Goal: Task Accomplishment & Management: Use online tool/utility

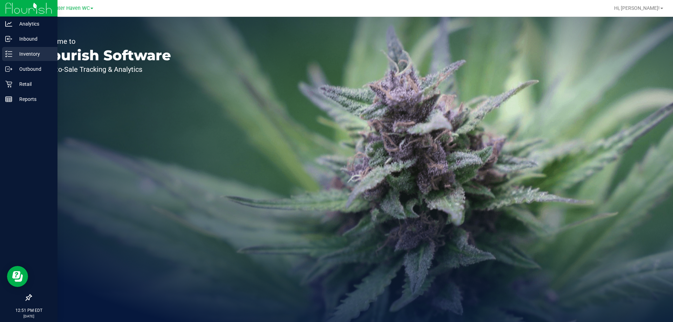
click at [16, 53] on p "Inventory" at bounding box center [33, 54] width 42 height 8
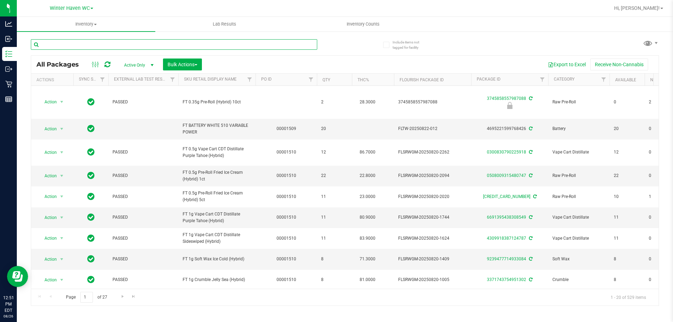
click at [69, 44] on input "text" at bounding box center [174, 44] width 286 height 11
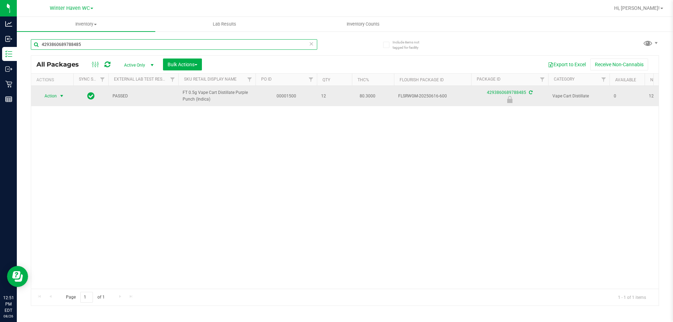
type input "4293860689788485"
click at [55, 97] on span "Action" at bounding box center [47, 96] width 19 height 10
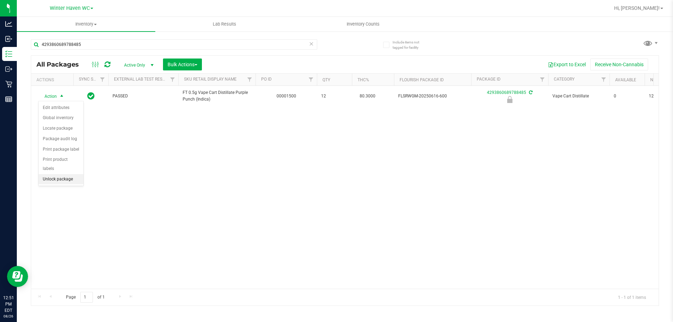
drag, startPoint x: 56, startPoint y: 169, endPoint x: 67, endPoint y: 168, distance: 11.2
click at [55, 174] on li "Unlock package" at bounding box center [61, 179] width 45 height 11
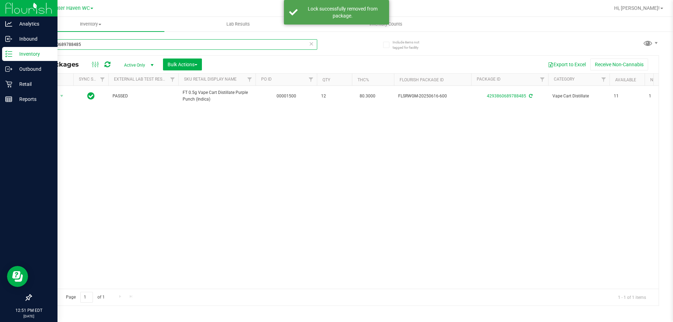
drag, startPoint x: 89, startPoint y: 45, endPoint x: 12, endPoint y: 49, distance: 77.6
click at [14, 49] on div "Analytics Inbound Inventory Outbound Retail Reports 12:51 PM EDT [DATE] 08/26 W…" at bounding box center [336, 161] width 673 height 322
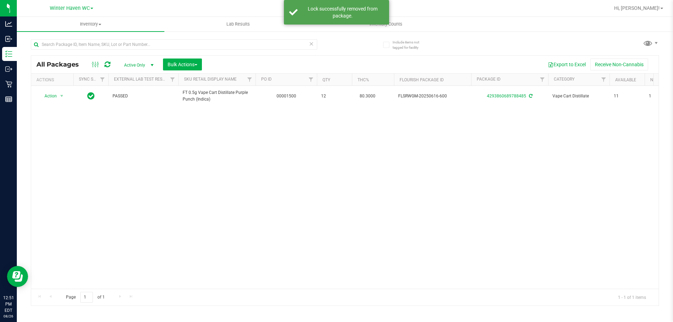
click at [340, 59] on div "Export to Excel Receive Non-Cannabis" at bounding box center [430, 65] width 446 height 12
